Goal: Transaction & Acquisition: Purchase product/service

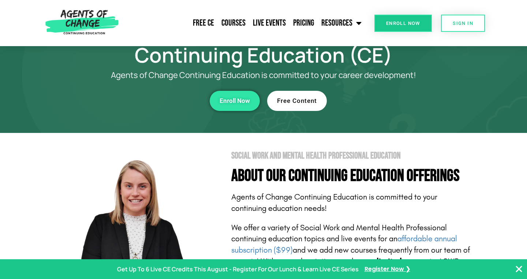
scroll to position [25, 0]
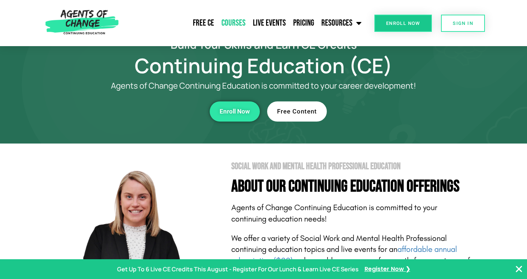
click at [236, 20] on link "Courses" at bounding box center [233, 23] width 31 height 18
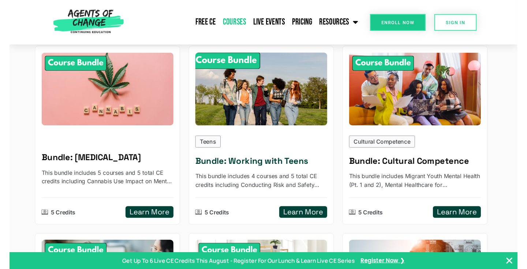
scroll to position [521, 0]
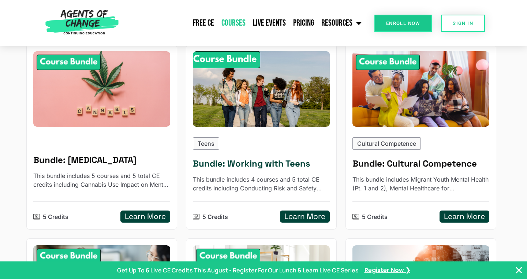
click at [228, 158] on h5 "Bundle: Working with Teens" at bounding box center [261, 163] width 137 height 11
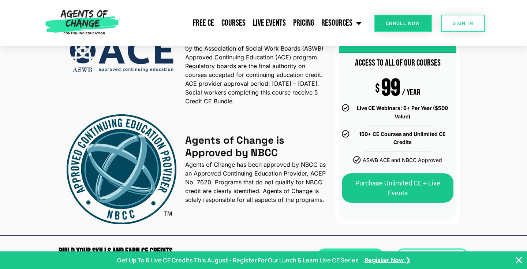
scroll to position [965, 0]
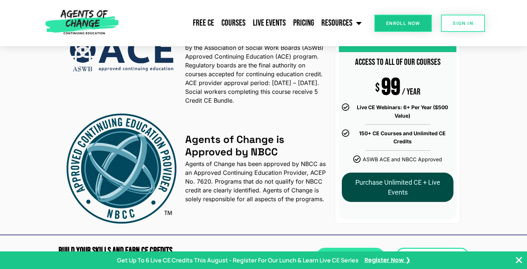
click at [376, 196] on link "Purchase Unlimited CE + Live Events" at bounding box center [398, 186] width 112 height 29
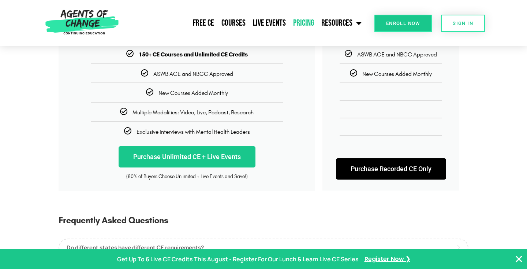
scroll to position [205, 0]
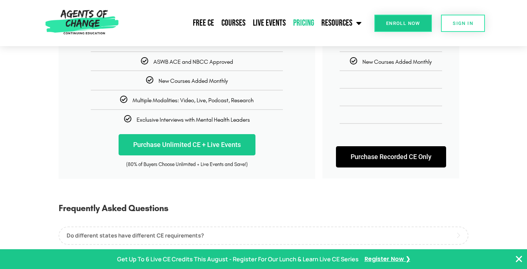
click at [378, 159] on link "Purchase Recorded CE Only" at bounding box center [391, 156] width 110 height 21
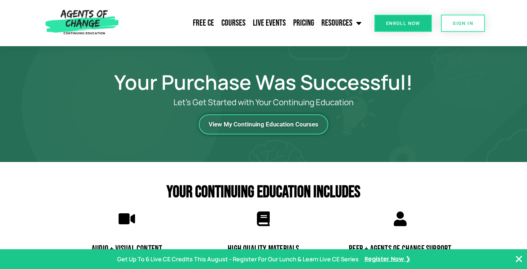
click at [305, 127] on span "View My Continuing Education Courses" at bounding box center [264, 124] width 110 height 6
